Goal: Information Seeking & Learning: Learn about a topic

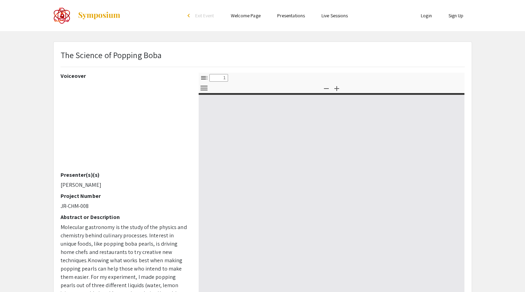
select select "custom"
type input "0"
select select "custom"
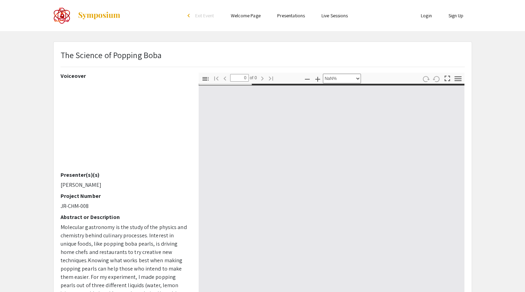
type input "1"
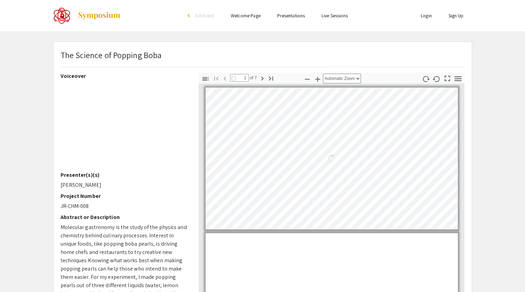
select select "auto"
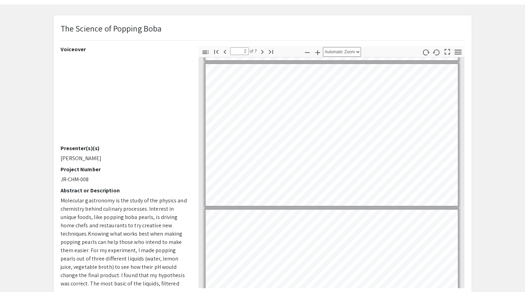
scroll to position [143, 0]
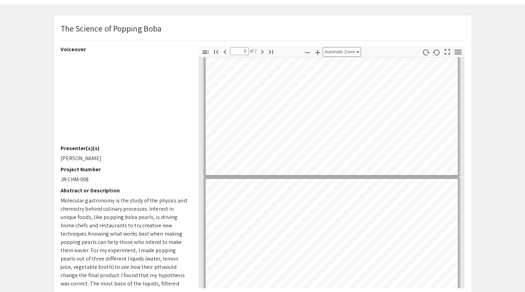
type input "7"
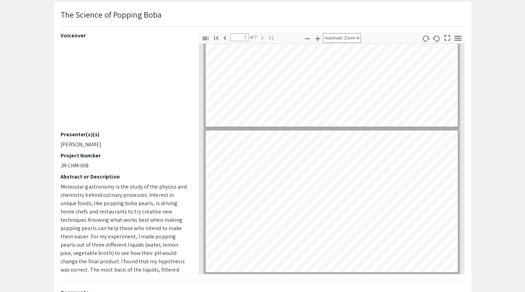
scroll to position [40, 0]
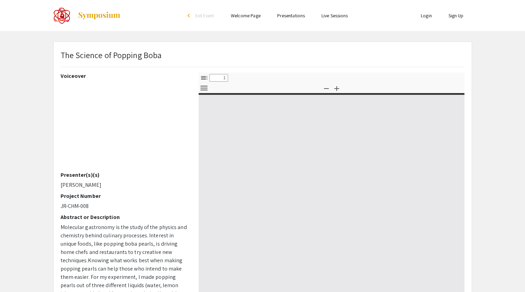
select select "custom"
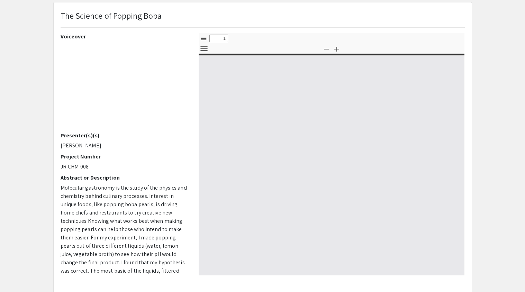
type input "0"
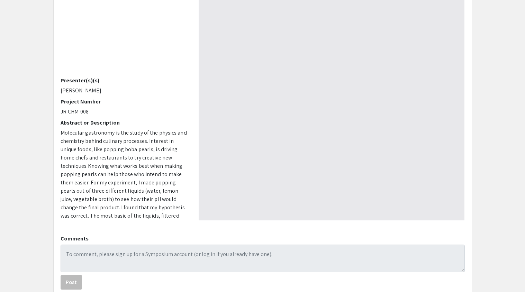
select select "auto"
type input "1"
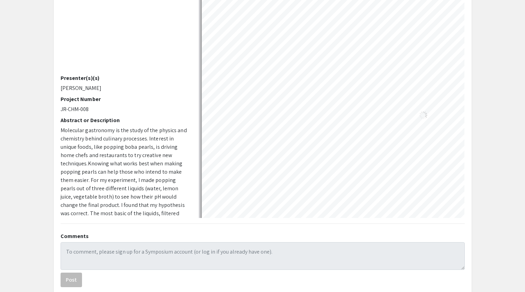
select select "auto"
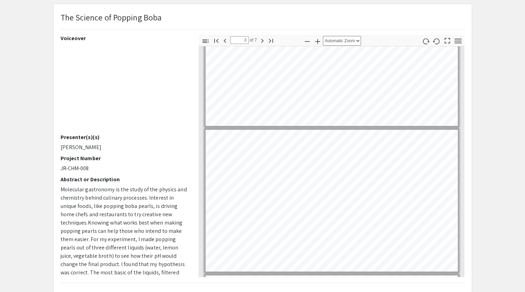
scroll to position [213, 0]
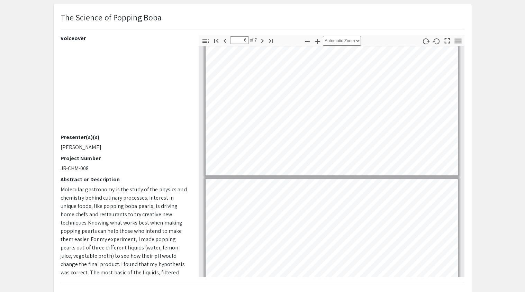
type input "7"
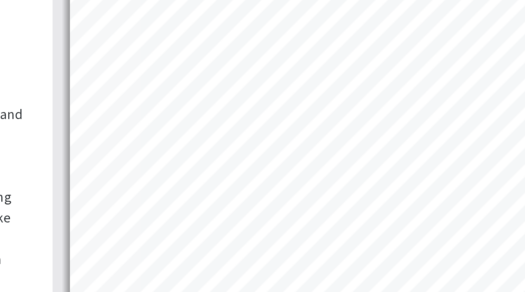
scroll to position [75, 0]
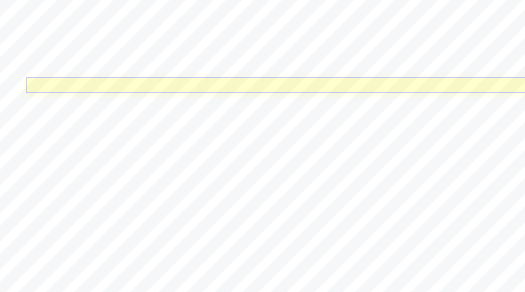
click at [402, 139] on link "Page 7" at bounding box center [326, 140] width 216 height 6
